Goal: Task Accomplishment & Management: Use online tool/utility

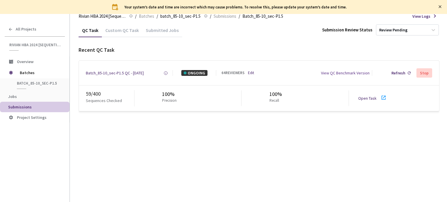
click at [372, 97] on link "Open Task" at bounding box center [367, 98] width 18 height 5
click at [110, 74] on div "Batch_85-10_sec-P1.5 QC - [DATE]" at bounding box center [115, 73] width 58 height 6
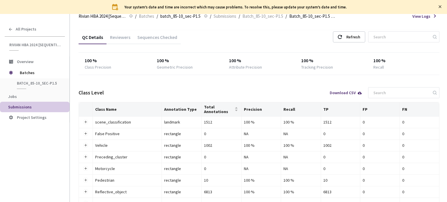
click at [127, 37] on div "Reviewers" at bounding box center [119, 39] width 27 height 10
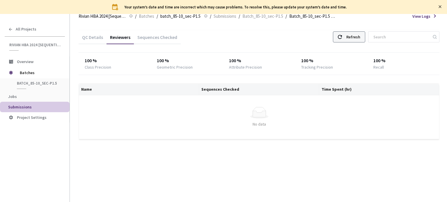
click at [348, 37] on div "Refresh" at bounding box center [349, 36] width 32 height 11
click at [357, 35] on div "Refresh" at bounding box center [353, 37] width 14 height 10
click at [365, 37] on div "Refresh" at bounding box center [349, 36] width 32 height 11
click at [359, 35] on div "Refresh" at bounding box center [353, 37] width 14 height 10
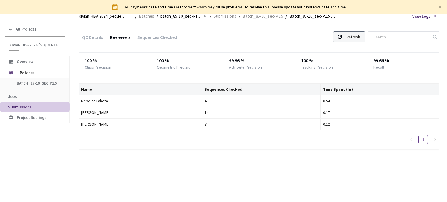
click at [358, 42] on div "Refresh" at bounding box center [353, 37] width 14 height 10
click at [354, 37] on div "Refresh" at bounding box center [353, 37] width 14 height 10
click at [348, 39] on div "Refresh" at bounding box center [349, 36] width 32 height 11
click at [342, 36] on icon at bounding box center [340, 37] width 4 height 4
click at [342, 38] on icon at bounding box center [340, 37] width 4 height 4
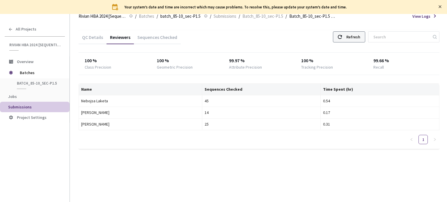
click at [352, 36] on div "Refresh" at bounding box center [353, 37] width 14 height 10
click at [349, 42] on div "Refresh" at bounding box center [349, 36] width 32 height 11
click at [356, 36] on div "Refresh" at bounding box center [353, 37] width 14 height 10
click at [357, 36] on div "Refresh" at bounding box center [353, 37] width 14 height 10
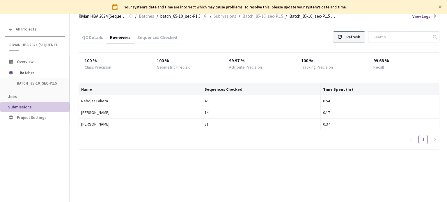
click at [357, 36] on div "Refresh" at bounding box center [353, 37] width 14 height 10
click at [364, 44] on div "QC Details Reviewers Sequences Checked Refresh" at bounding box center [259, 37] width 361 height 15
click at [360, 40] on div "Refresh" at bounding box center [353, 37] width 14 height 10
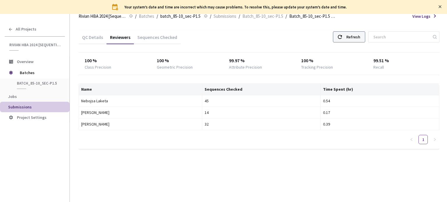
click at [360, 40] on div "Refresh" at bounding box center [353, 37] width 14 height 10
click at [357, 34] on div "Refresh" at bounding box center [353, 37] width 14 height 10
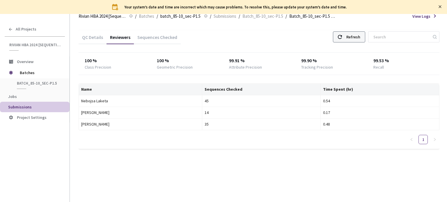
click at [357, 34] on div "Refresh" at bounding box center [353, 37] width 14 height 10
click at [355, 38] on div "Refresh" at bounding box center [353, 37] width 14 height 10
click at [355, 39] on div "Refresh" at bounding box center [353, 37] width 14 height 10
click at [356, 42] on div "Refresh" at bounding box center [353, 37] width 14 height 10
